Goal: Find contact information: Obtain details needed to contact an individual or organization

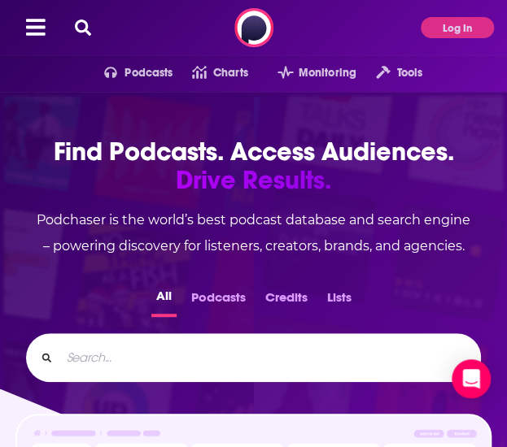
click at [205, 365] on input "Search..." at bounding box center [263, 358] width 407 height 26
type input "all on the table"
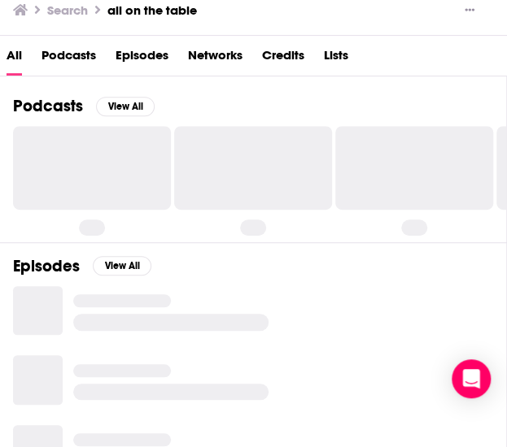
scroll to position [120, 0]
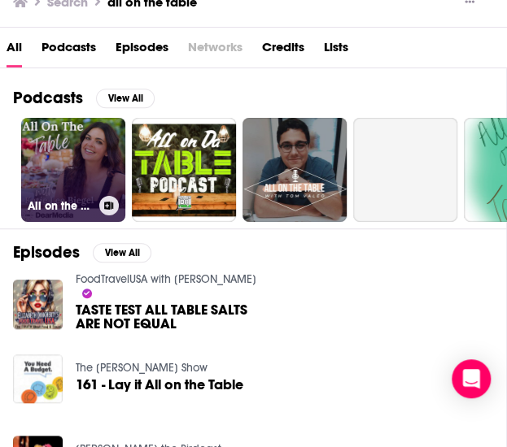
click at [63, 146] on link "All on the Table with [PERSON_NAME]" at bounding box center [73, 170] width 104 height 104
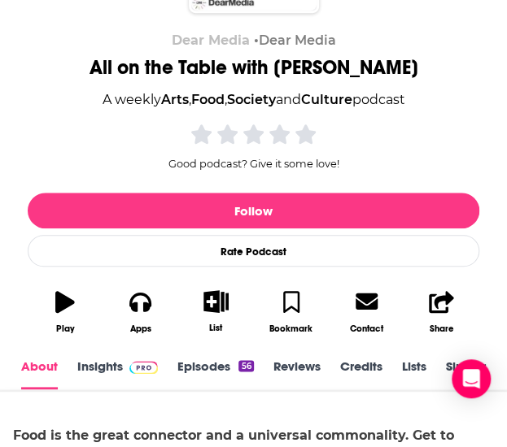
scroll to position [138, 0]
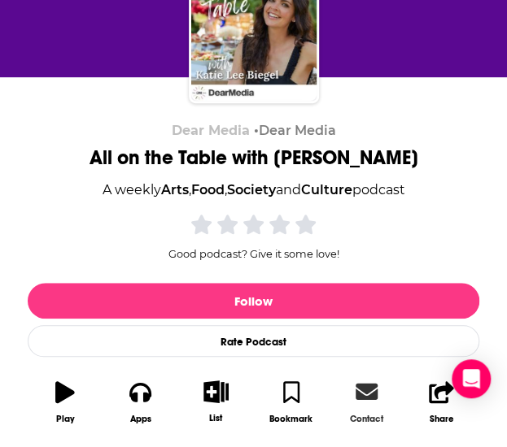
click at [381, 417] on div "Contact" at bounding box center [366, 418] width 33 height 11
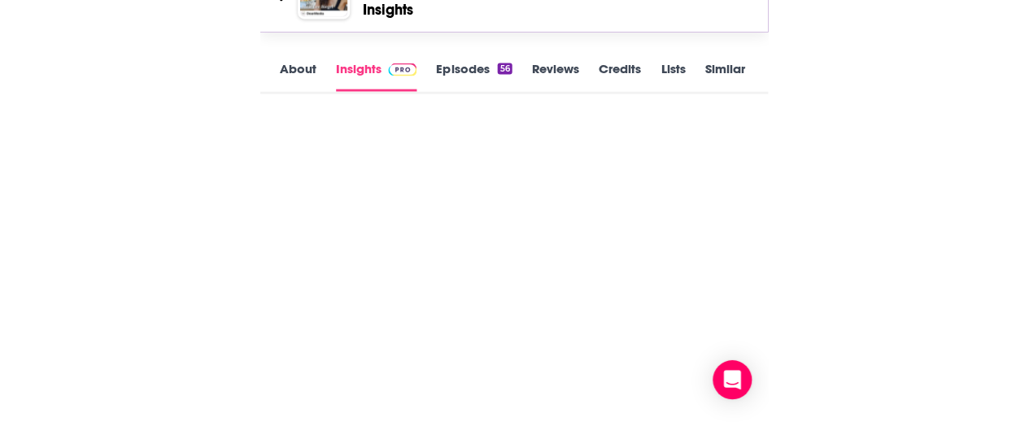
scroll to position [1595, 0]
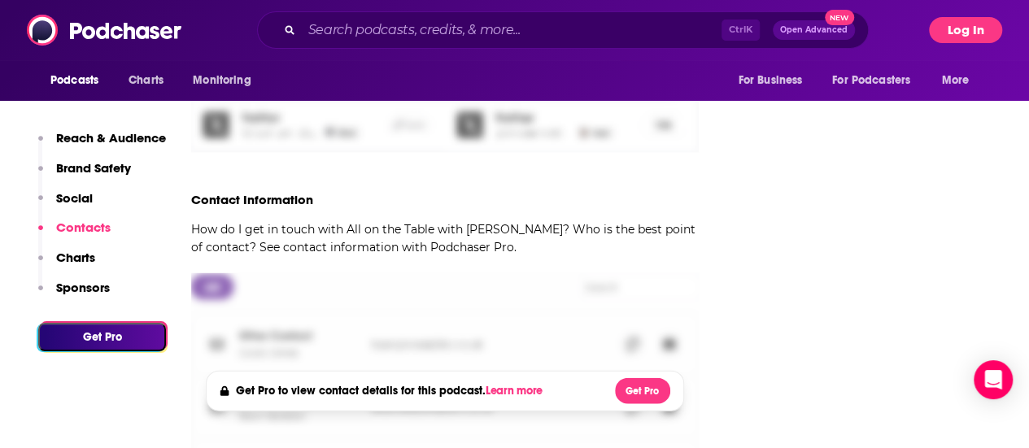
click at [506, 24] on button "Log In" at bounding box center [965, 30] width 73 height 26
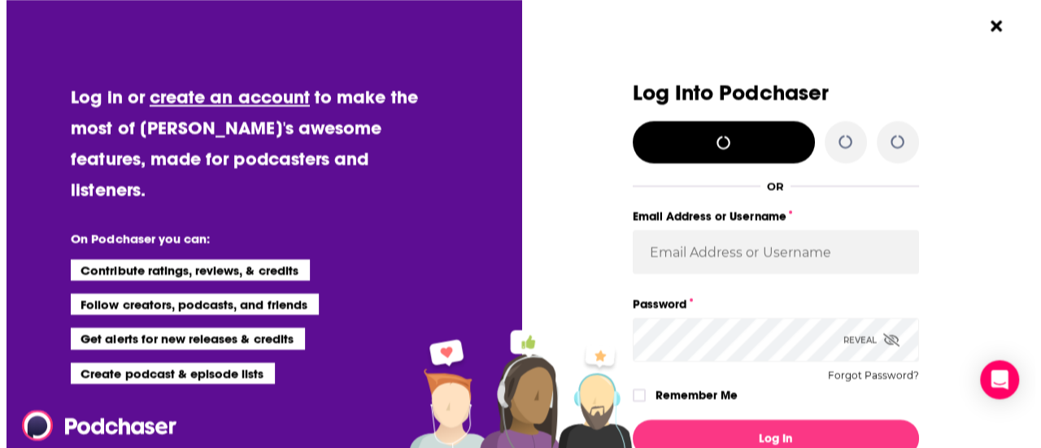
scroll to position [0, 0]
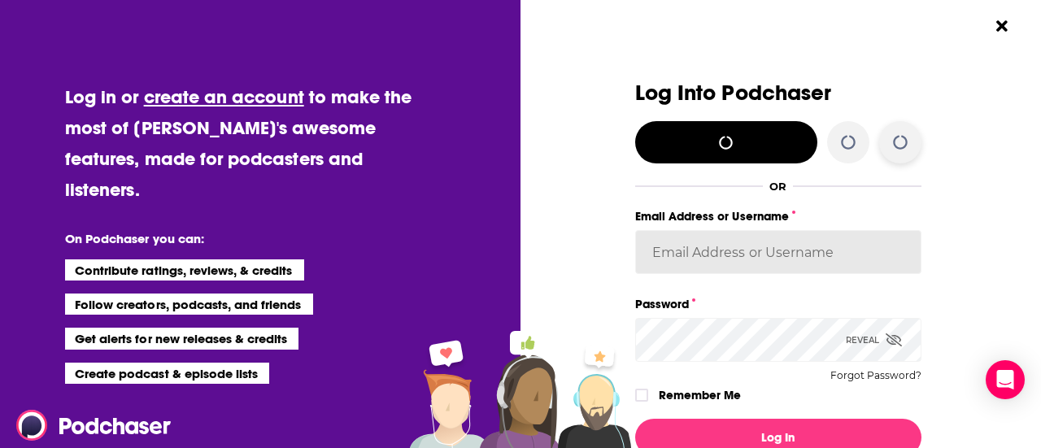
type input "BerkMarc"
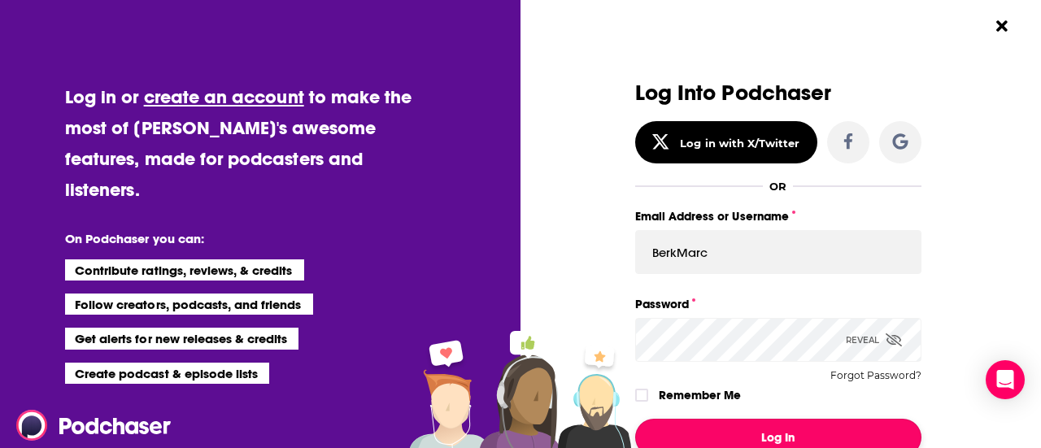
click at [506, 431] on button "Log In" at bounding box center [778, 437] width 286 height 37
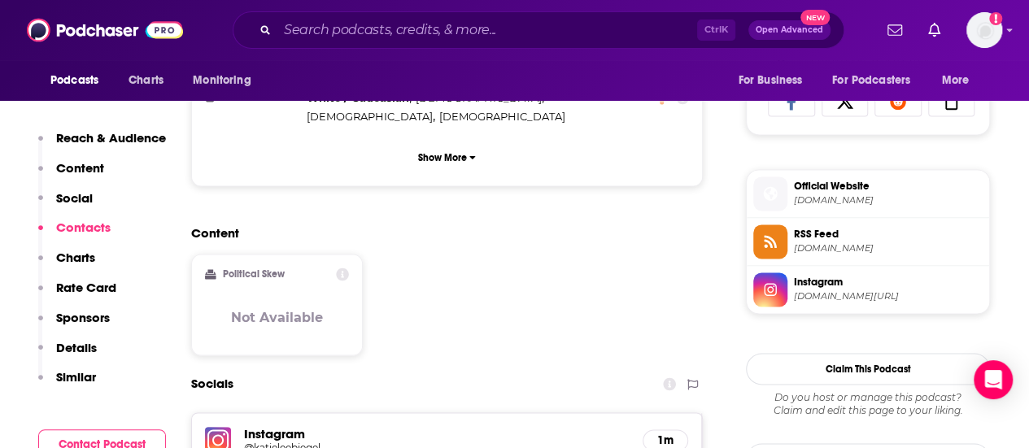
scroll to position [1293, 0]
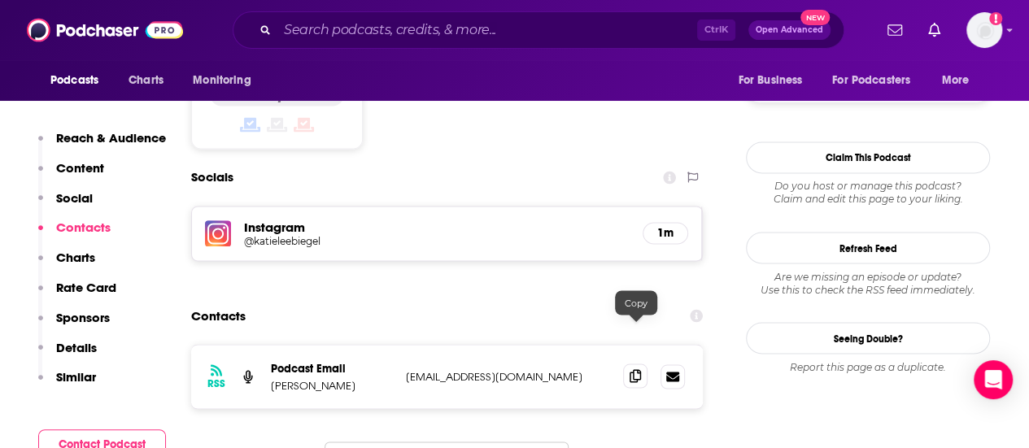
click at [506, 369] on icon at bounding box center [635, 375] width 11 height 13
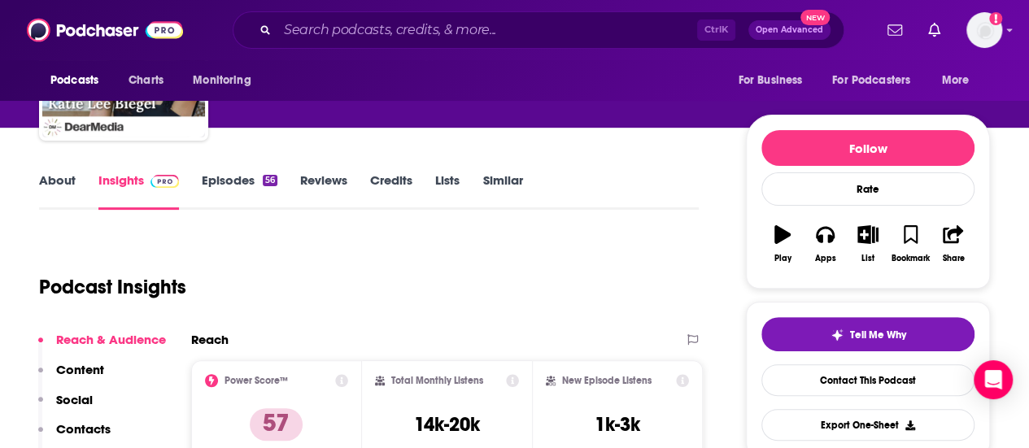
scroll to position [0, 0]
